Goal: Information Seeking & Learning: Find specific fact

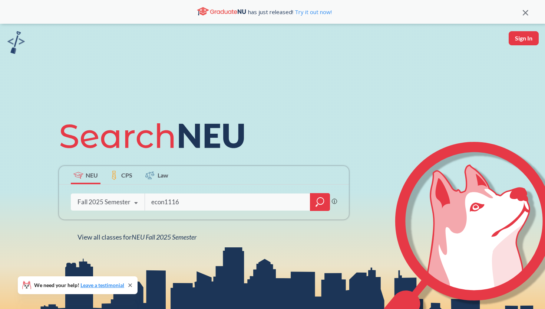
type input "econ1116"
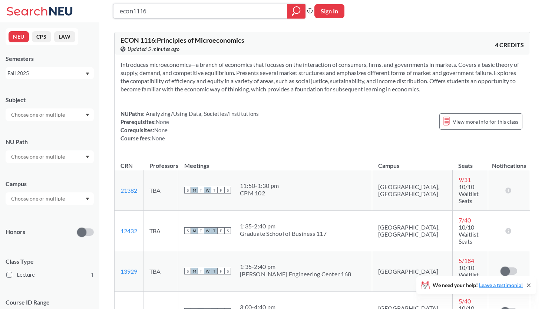
drag, startPoint x: 263, startPoint y: 13, endPoint x: 108, endPoint y: 11, distance: 154.7
click at [108, 12] on div "econ1116 Phrase search guarantees the exact search appears in the results. Ex. …" at bounding box center [272, 11] width 545 height 22
paste input "INTB1205,3205"
drag, startPoint x: 163, startPoint y: 14, endPoint x: 148, endPoint y: 11, distance: 15.2
click at [148, 11] on input "INTB1205,3205" at bounding box center [200, 11] width 163 height 13
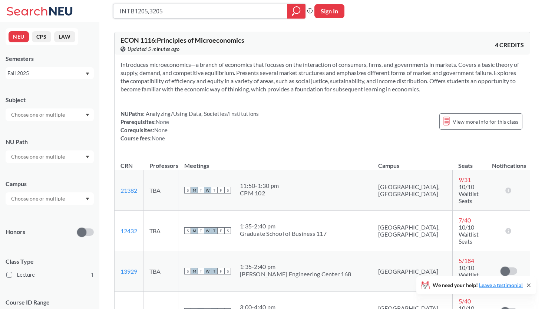
type input "INTB3205"
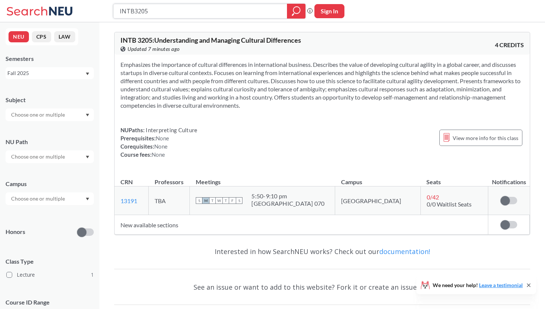
drag, startPoint x: 192, startPoint y: 11, endPoint x: 113, endPoint y: 9, distance: 79.8
click at [113, 9] on div "INTB3205" at bounding box center [209, 11] width 192 height 15
paste input "SCHM330"
type input "SCHM330"
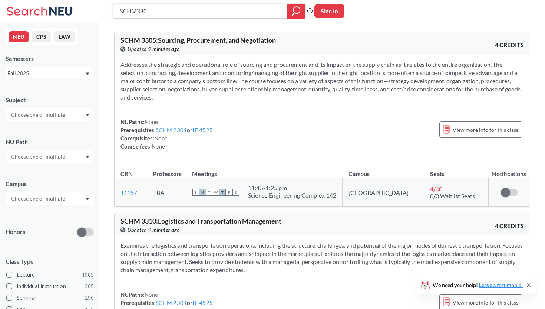
type input "SCHM3301"
